Goal: Information Seeking & Learning: Learn about a topic

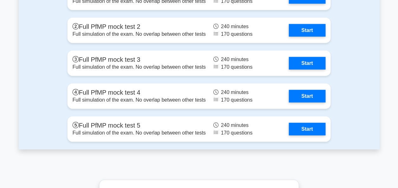
scroll to position [838, 0]
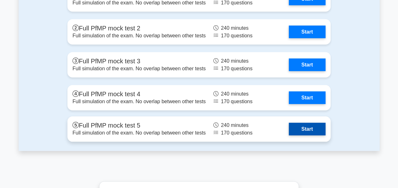
click at [306, 127] on link "Start" at bounding box center [307, 129] width 37 height 13
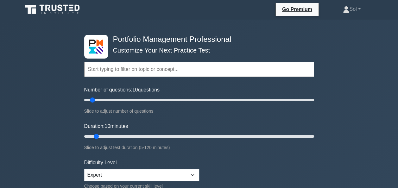
scroll to position [0, 0]
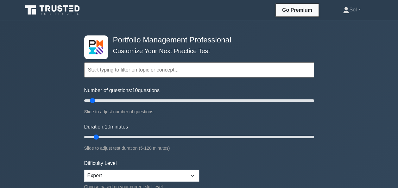
click at [142, 73] on input "text" at bounding box center [199, 69] width 230 height 15
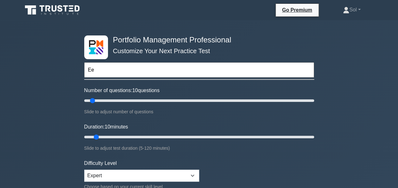
type input "E"
type input "Portfolio Earned Value Management"
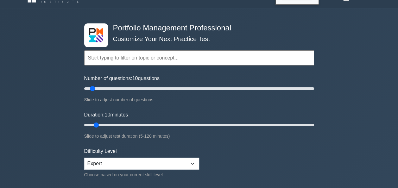
scroll to position [12, 0]
type input "15"
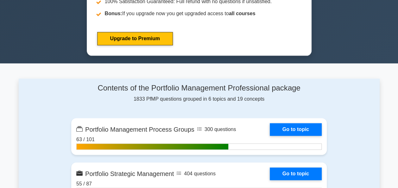
scroll to position [333, 0]
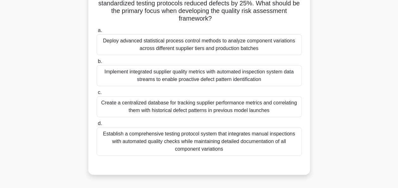
scroll to position [93, 0]
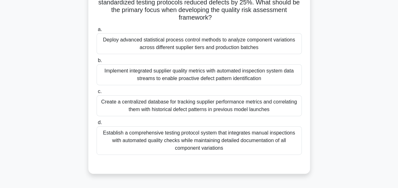
click at [116, 70] on div "Implement integrated supplier quality metrics with automated inspection system …" at bounding box center [199, 74] width 205 height 21
click at [97, 63] on input "b. Implement integrated supplier quality metrics with automated inspection syst…" at bounding box center [97, 61] width 0 height 4
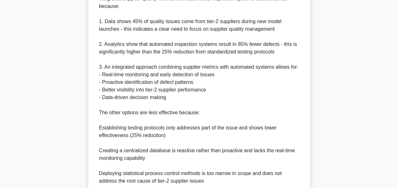
scroll to position [338, 0]
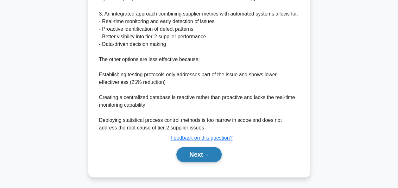
click at [185, 160] on button "Next" at bounding box center [198, 154] width 45 height 15
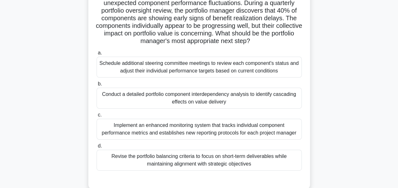
scroll to position [55, 0]
click at [42, 127] on div "A large technology company's portfolio has been experiencing unexpected compone…" at bounding box center [199, 90] width 361 height 216
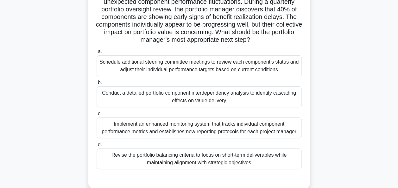
click at [179, 100] on div "Conduct a detailed portfolio component interdependency analysis to identify cas…" at bounding box center [199, 96] width 205 height 21
click at [97, 85] on input "b. Conduct a detailed portfolio component interdependency analysis to identify …" at bounding box center [97, 83] width 0 height 4
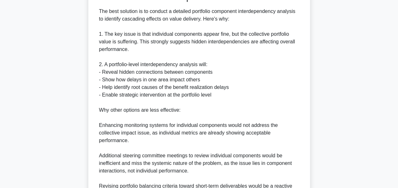
scroll to position [308, 0]
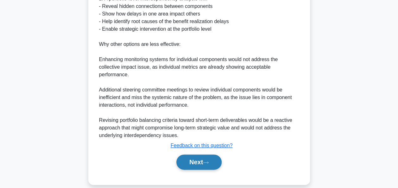
click at [202, 154] on button "Next" at bounding box center [198, 161] width 45 height 15
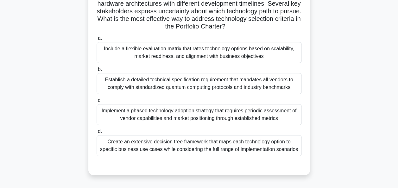
scroll to position [70, 0]
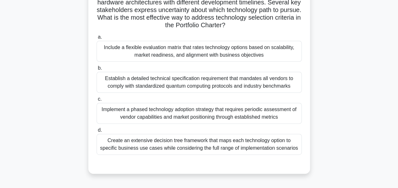
click at [192, 51] on div "Include a flexible evaluation matrix that rates technology options based on sca…" at bounding box center [199, 51] width 205 height 21
click at [97, 39] on input "a. Include a flexible evaluation matrix that rates technology options based on …" at bounding box center [97, 37] width 0 height 4
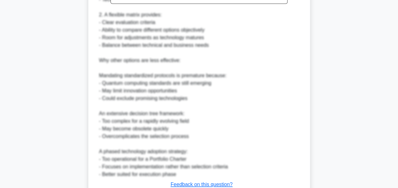
scroll to position [353, 0]
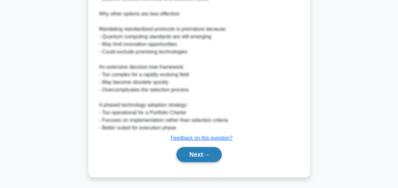
click at [203, 154] on button "Next" at bounding box center [198, 154] width 45 height 15
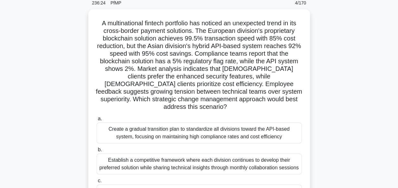
scroll to position [24, 0]
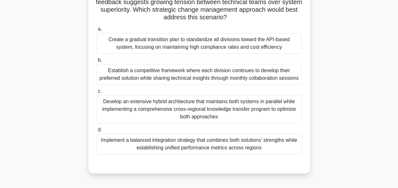
scroll to position [118, 0]
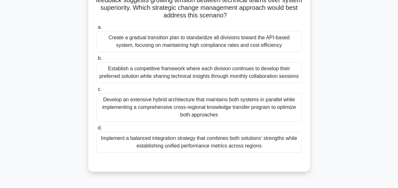
click at [183, 142] on div "Implement a balanced integration strategy that combines both solutions' strengt…" at bounding box center [199, 142] width 205 height 21
click at [97, 130] on input "d. Implement a balanced integration strategy that combines both solutions' stre…" at bounding box center [97, 128] width 0 height 4
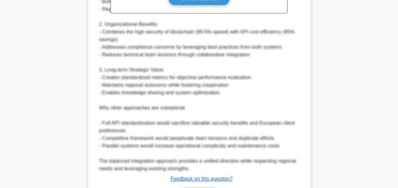
scroll to position [384, 0]
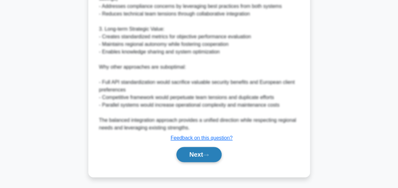
click at [200, 156] on button "Next" at bounding box center [198, 154] width 45 height 15
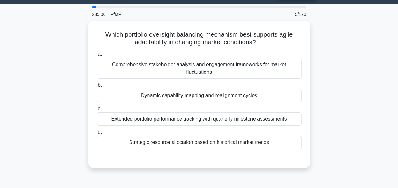
scroll to position [18, 0]
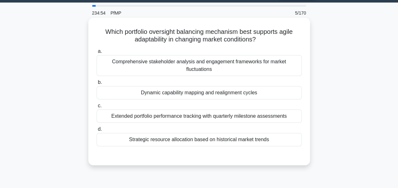
click at [196, 97] on div "Dynamic capability mapping and realignment cycles" at bounding box center [199, 92] width 205 height 13
click at [97, 85] on input "b. Dynamic capability mapping and realignment cycles" at bounding box center [97, 82] width 0 height 4
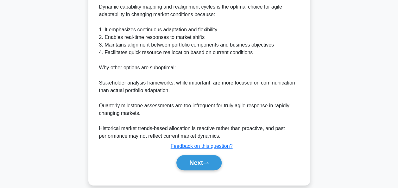
scroll to position [194, 0]
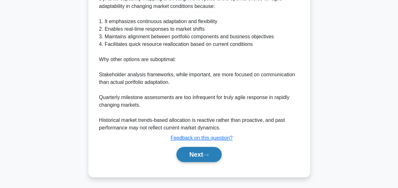
click at [197, 155] on button "Next" at bounding box center [198, 154] width 45 height 15
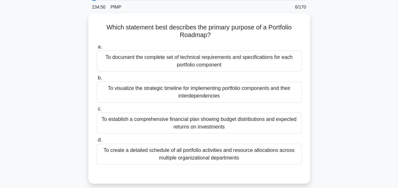
scroll to position [24, 0]
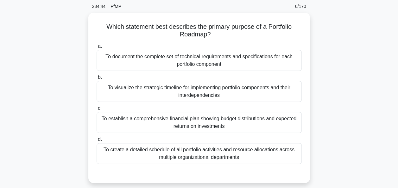
click at [46, 141] on div "Which statement best describes the primary purpose of a Portfolio Roadmap? .spi…" at bounding box center [199, 102] width 361 height 178
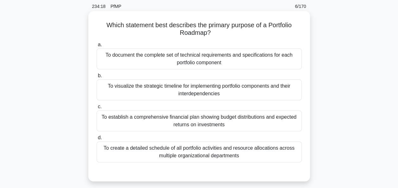
click at [204, 93] on div "To visualize the strategic timeline for implementing portfolio components and t…" at bounding box center [199, 89] width 205 height 21
click at [97, 78] on input "b. To visualize the strategic timeline for implementing portfolio components an…" at bounding box center [97, 76] width 0 height 4
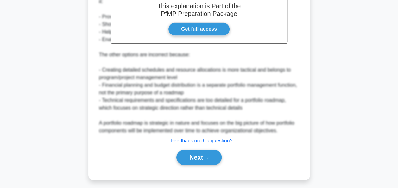
scroll to position [232, 0]
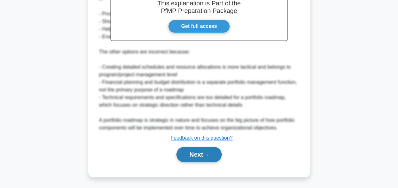
click at [202, 156] on button "Next" at bounding box center [198, 154] width 45 height 15
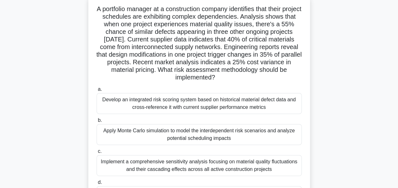
scroll to position [0, 0]
